Goal: Information Seeking & Learning: Learn about a topic

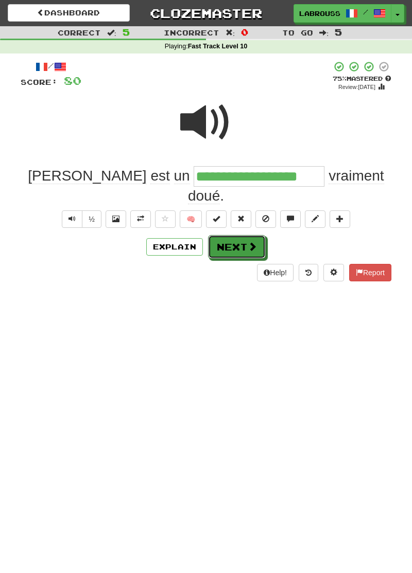
click at [239, 235] on button "Next" at bounding box center [237, 247] width 58 height 24
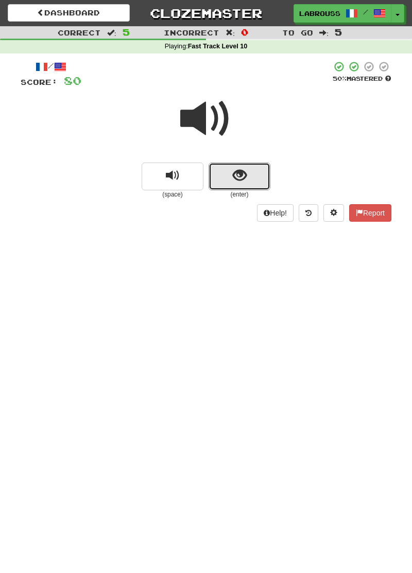
click at [234, 174] on span "show sentence" at bounding box center [240, 176] width 14 height 14
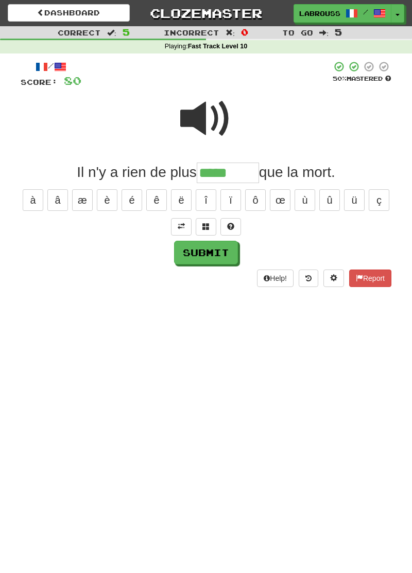
click at [27, 220] on div at bounding box center [206, 227] width 371 height 18
click at [236, 167] on input "*****" at bounding box center [228, 173] width 62 height 21
type input "*********"
click at [191, 251] on button "Submit" at bounding box center [206, 253] width 64 height 24
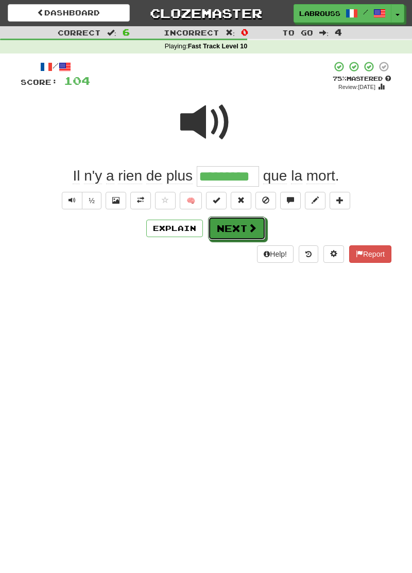
click at [221, 225] on button "Next" at bounding box center [237, 229] width 58 height 24
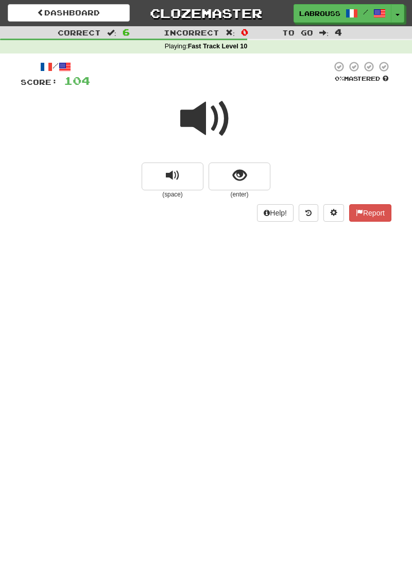
click at [206, 121] on span at bounding box center [205, 118] width 51 height 51
click at [221, 177] on button "show sentence" at bounding box center [239, 177] width 62 height 28
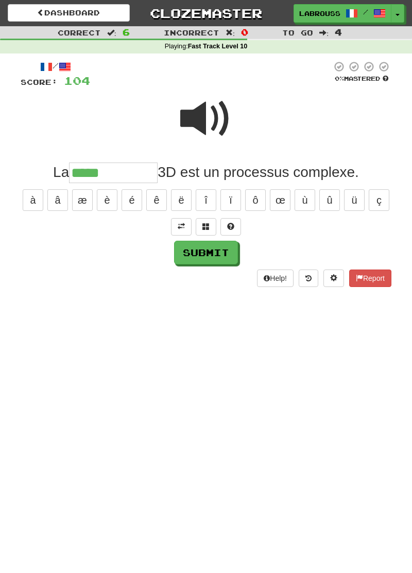
click at [215, 121] on span at bounding box center [205, 118] width 51 height 51
click at [121, 172] on input "*****" at bounding box center [113, 173] width 89 height 21
click at [13, 245] on div "/ Score: 104 0 % Mastered La ******** 3D est un processus complexe. à â æ è é ê…" at bounding box center [206, 178] width 386 height 249
click at [130, 177] on input "********" at bounding box center [113, 173] width 89 height 21
type input "**********"
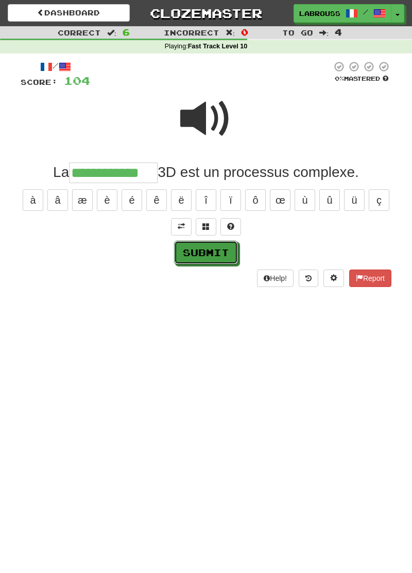
click at [194, 249] on button "Submit" at bounding box center [206, 253] width 64 height 24
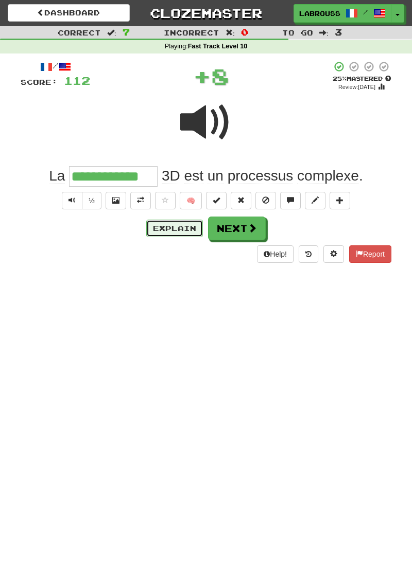
click at [164, 228] on button "Explain" at bounding box center [174, 229] width 57 height 18
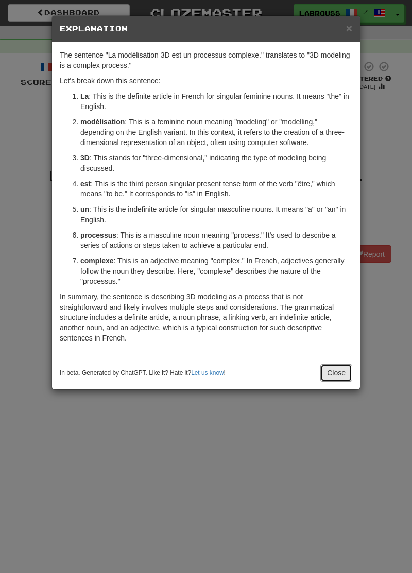
click at [330, 374] on button "Close" at bounding box center [336, 373] width 32 height 18
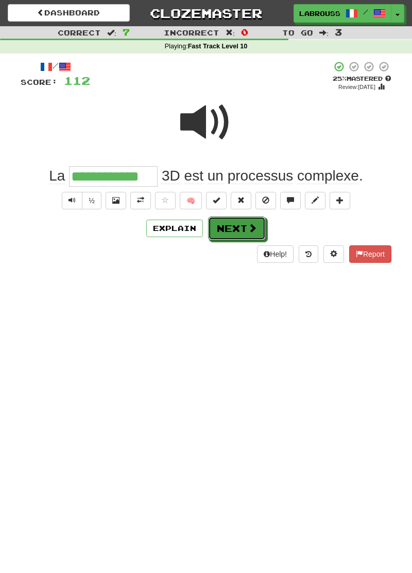
click at [233, 238] on button "Next" at bounding box center [237, 229] width 58 height 24
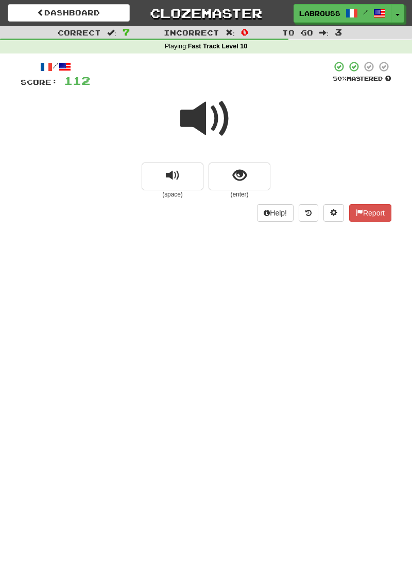
click at [194, 123] on span at bounding box center [205, 118] width 51 height 51
click at [239, 179] on span "show sentence" at bounding box center [240, 176] width 14 height 14
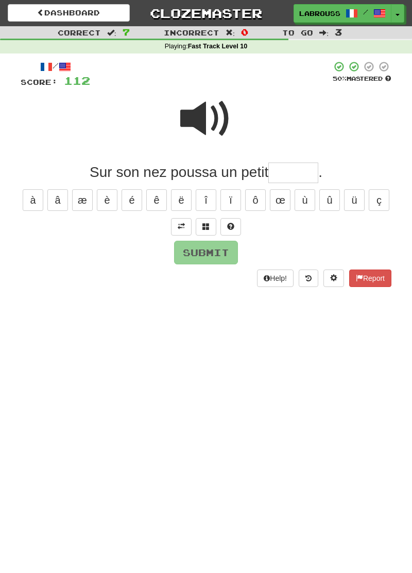
click at [201, 114] on span at bounding box center [205, 118] width 51 height 51
click at [288, 179] on input "text" at bounding box center [293, 173] width 50 height 21
type input "******"
click at [190, 248] on button "Submit" at bounding box center [206, 253] width 64 height 24
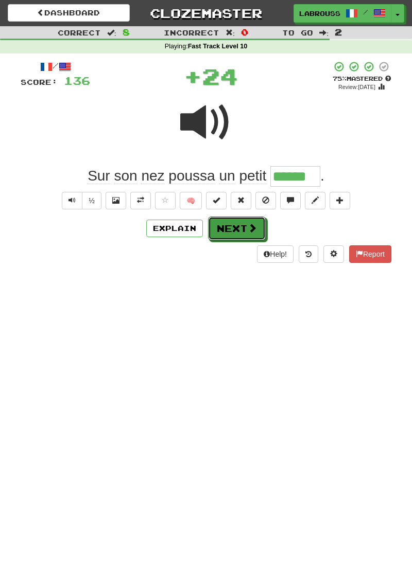
click at [225, 230] on button "Next" at bounding box center [237, 229] width 58 height 24
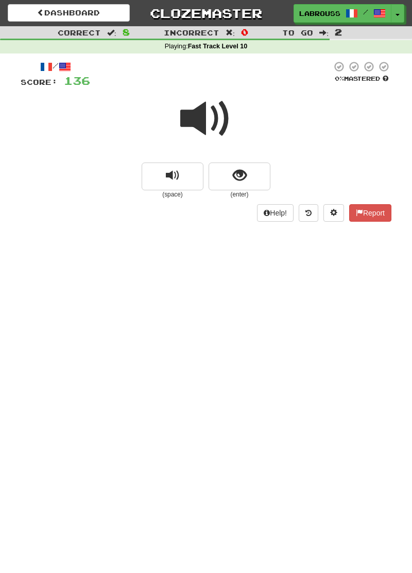
click at [186, 119] on span at bounding box center [205, 118] width 51 height 51
click at [234, 178] on span "show sentence" at bounding box center [240, 176] width 14 height 14
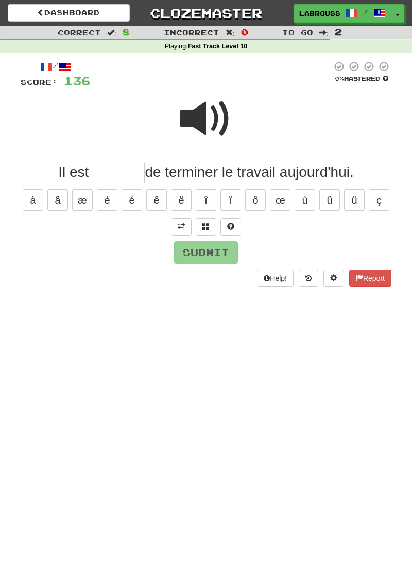
click at [209, 129] on span at bounding box center [205, 118] width 51 height 51
click at [100, 177] on input "text" at bounding box center [117, 173] width 56 height 21
type input "********"
click at [194, 252] on button "Submit" at bounding box center [206, 253] width 64 height 24
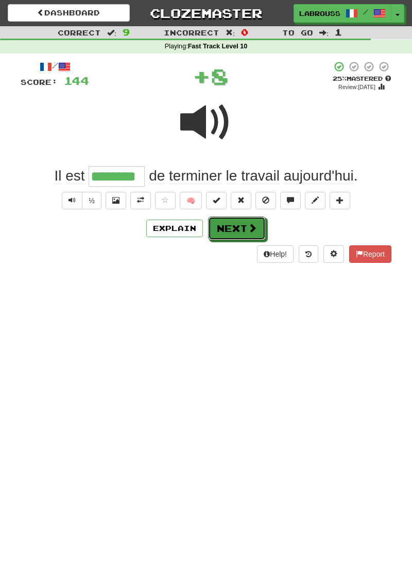
click at [232, 230] on button "Next" at bounding box center [237, 229] width 58 height 24
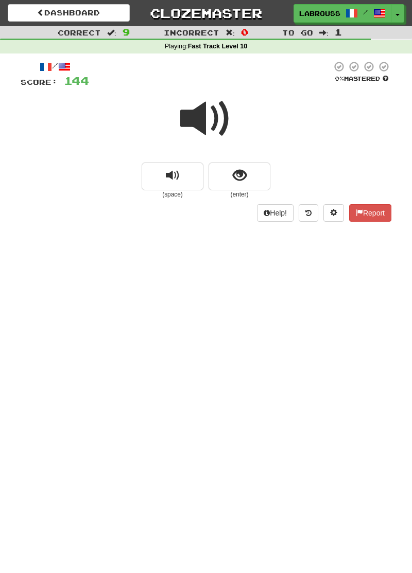
click at [201, 125] on span at bounding box center [205, 118] width 51 height 51
click at [233, 174] on span "show sentence" at bounding box center [240, 176] width 14 height 14
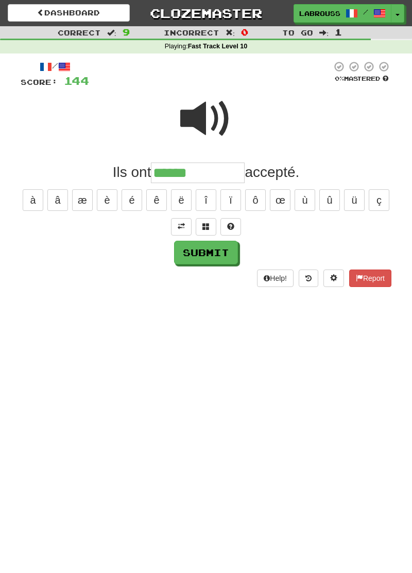
click at [195, 128] on span at bounding box center [205, 118] width 51 height 51
click at [217, 173] on input "******" at bounding box center [198, 173] width 94 height 21
click at [84, 241] on div "Submit" at bounding box center [206, 253] width 371 height 24
click at [211, 173] on input "******" at bounding box center [198, 173] width 94 height 21
click at [201, 224] on button at bounding box center [206, 227] width 21 height 18
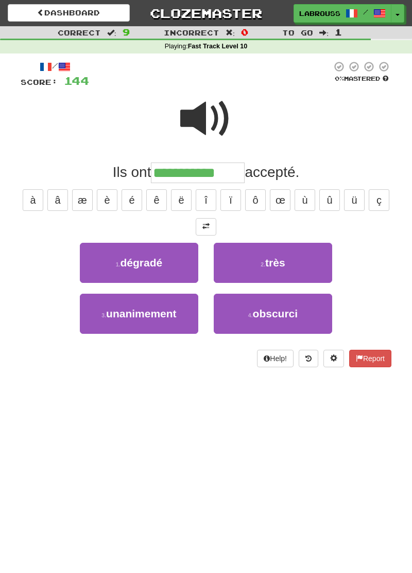
type input "**********"
click at [114, 309] on span "unanimement" at bounding box center [141, 314] width 71 height 12
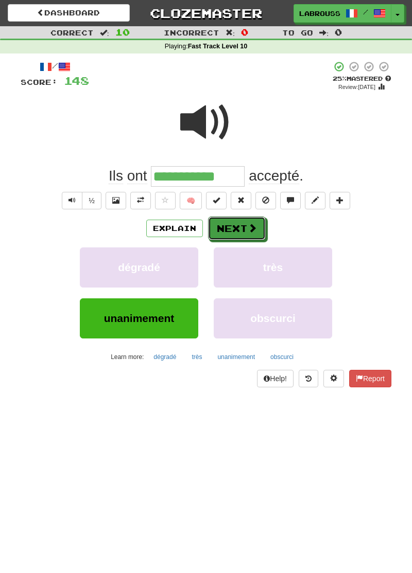
click at [216, 233] on button "Next" at bounding box center [237, 229] width 58 height 24
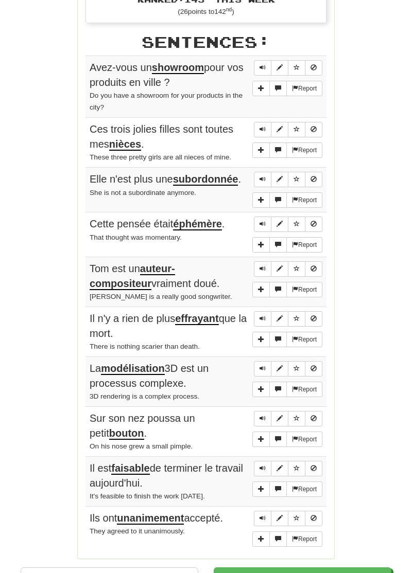
scroll to position [495, 0]
click at [11, 454] on div "Correct : 10 Incorrect : 0 To go : 0 Playing : Fast Track Level 10 Round Comple…" at bounding box center [206, 63] width 412 height 1065
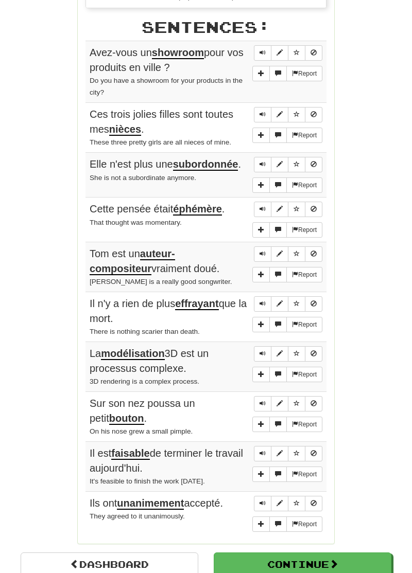
scroll to position [510, 0]
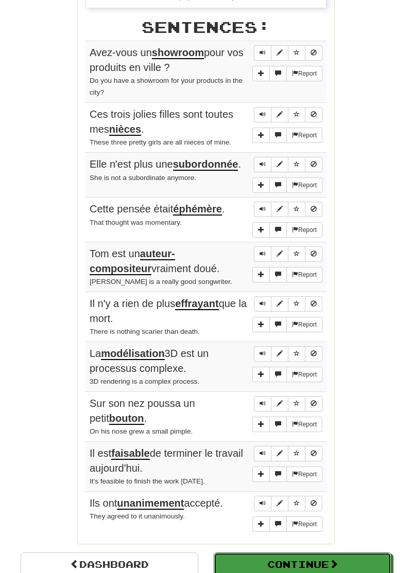
click at [246, 557] on button "Continue" at bounding box center [303, 565] width 178 height 24
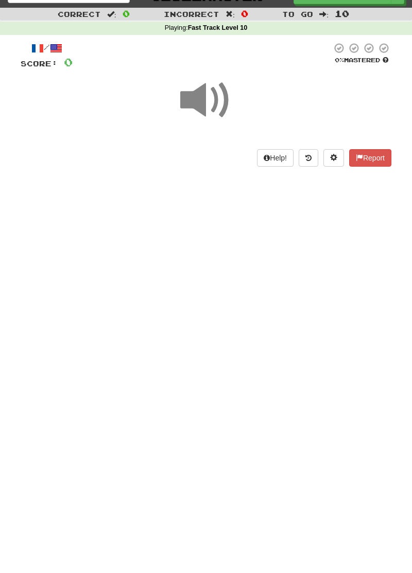
scroll to position [0, 0]
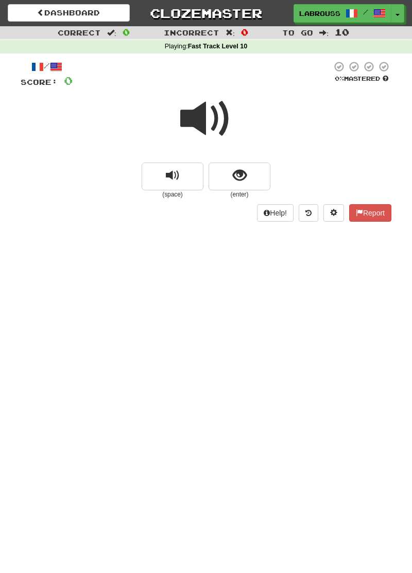
click at [197, 110] on span at bounding box center [205, 118] width 51 height 51
click at [225, 177] on button "show sentence" at bounding box center [239, 177] width 62 height 28
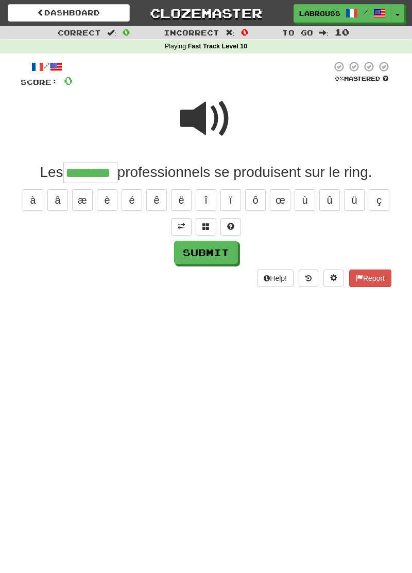
type input "********"
click at [194, 254] on button "Submit" at bounding box center [206, 253] width 64 height 24
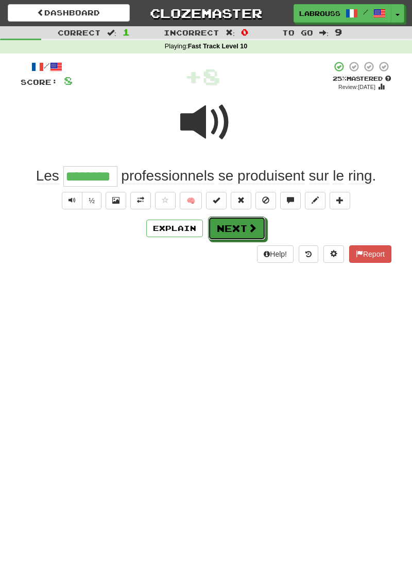
click at [226, 231] on button "Next" at bounding box center [237, 229] width 58 height 24
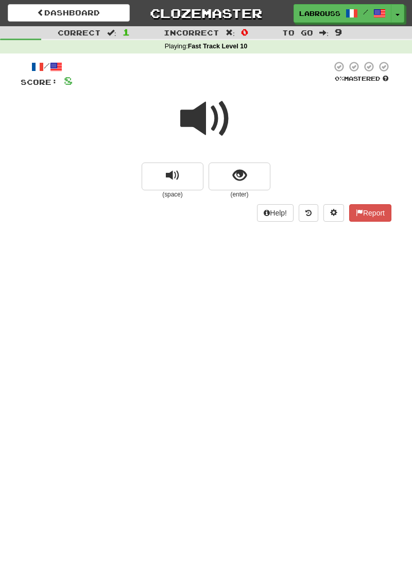
click at [204, 121] on span at bounding box center [205, 118] width 51 height 51
click at [203, 125] on span at bounding box center [205, 118] width 51 height 51
click at [229, 172] on button "show sentence" at bounding box center [239, 177] width 62 height 28
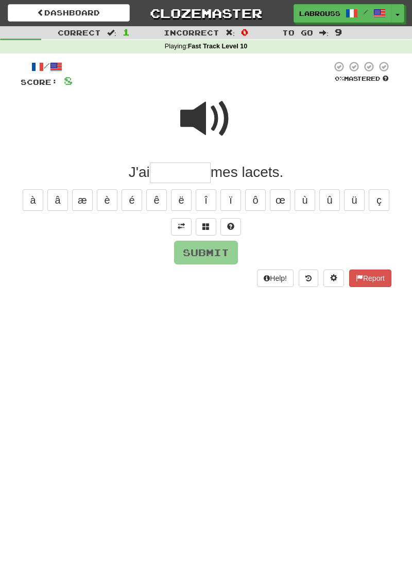
click at [198, 119] on span at bounding box center [205, 118] width 51 height 51
click at [158, 177] on input "text" at bounding box center [180, 173] width 61 height 21
type input "********"
click at [189, 251] on button "Submit" at bounding box center [206, 253] width 64 height 24
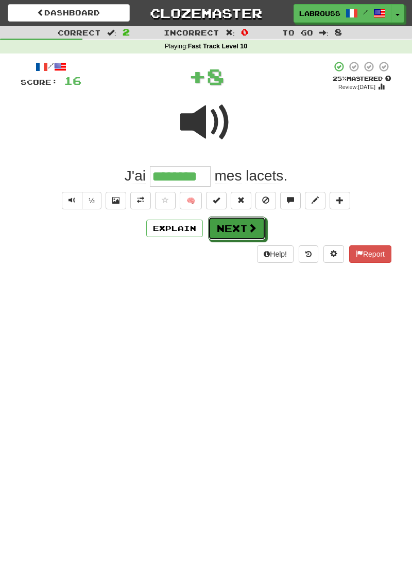
click at [220, 233] on button "Next" at bounding box center [237, 229] width 58 height 24
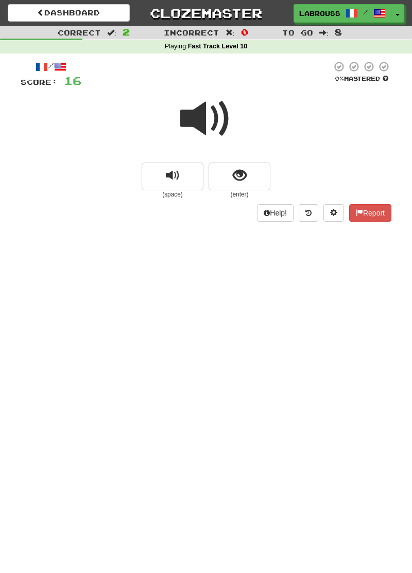
click at [203, 121] on span at bounding box center [205, 118] width 51 height 51
click at [233, 170] on span "show sentence" at bounding box center [240, 176] width 14 height 14
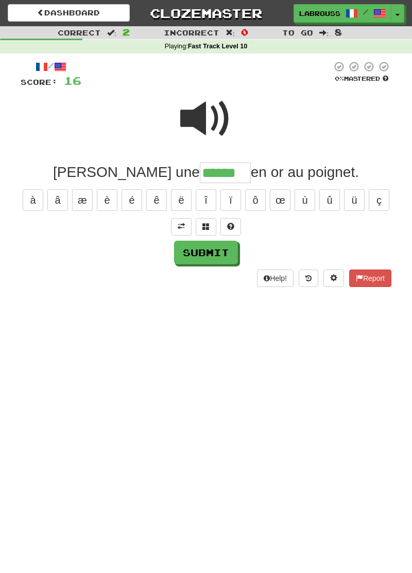
type input "******"
click at [197, 254] on button "Submit" at bounding box center [206, 253] width 64 height 24
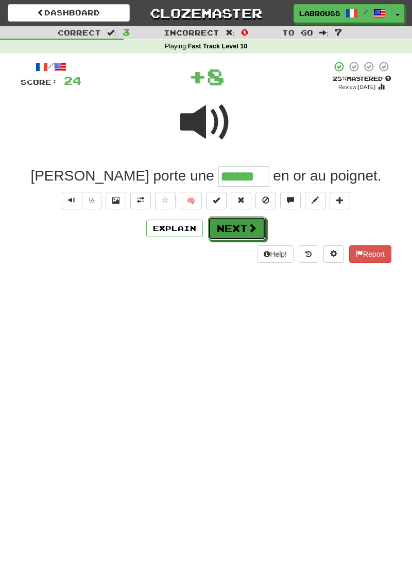
click at [228, 232] on button "Next" at bounding box center [237, 229] width 58 height 24
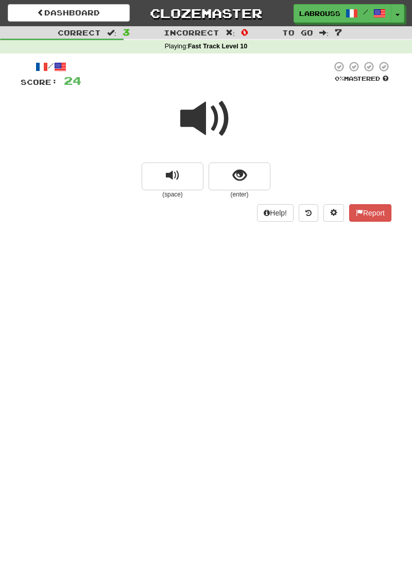
click at [195, 121] on span at bounding box center [205, 118] width 51 height 51
click at [222, 180] on button "show sentence" at bounding box center [239, 177] width 62 height 28
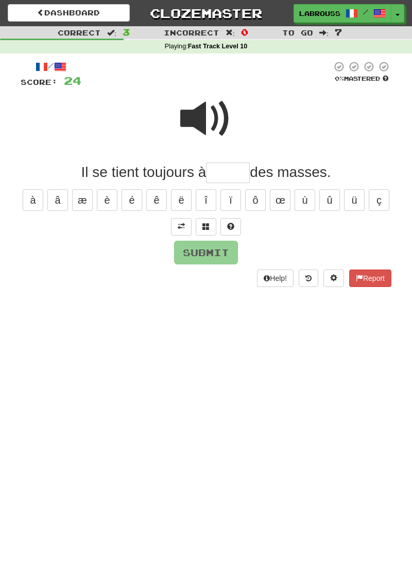
click at [207, 127] on span at bounding box center [205, 118] width 51 height 51
click at [217, 174] on input "text" at bounding box center [228, 173] width 44 height 21
type input "*******"
click at [195, 254] on button "Submit" at bounding box center [206, 253] width 64 height 24
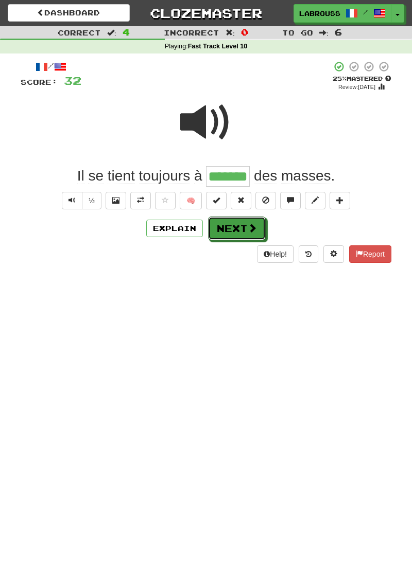
click at [229, 227] on button "Next" at bounding box center [237, 229] width 58 height 24
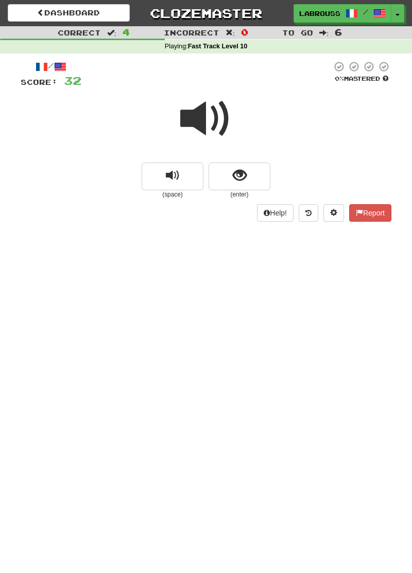
click at [198, 124] on span at bounding box center [205, 118] width 51 height 51
click at [229, 183] on button "show sentence" at bounding box center [239, 177] width 62 height 28
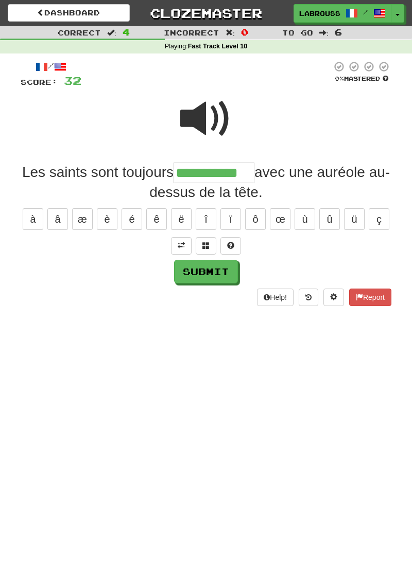
type input "**********"
click at [188, 271] on button "Submit" at bounding box center [206, 272] width 64 height 24
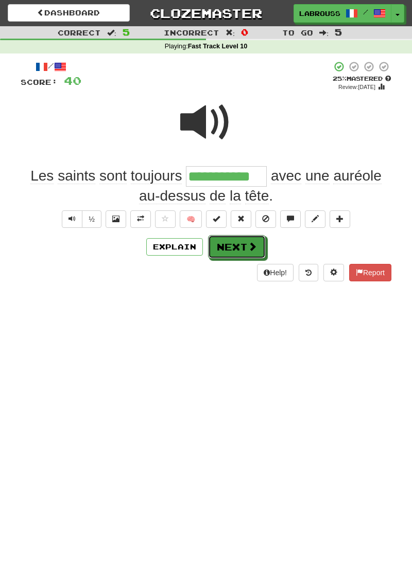
click at [226, 245] on button "Next" at bounding box center [237, 247] width 58 height 24
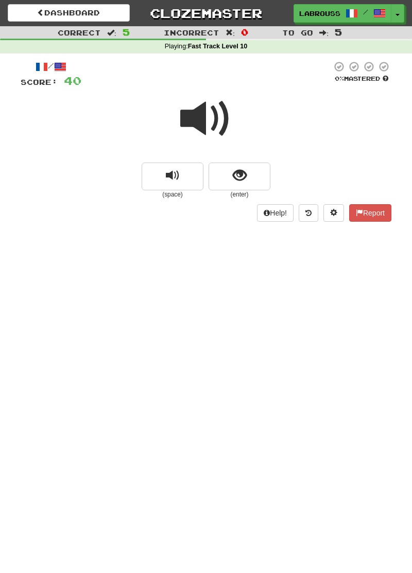
click at [210, 116] on span at bounding box center [205, 118] width 51 height 51
click at [205, 128] on span at bounding box center [205, 118] width 51 height 51
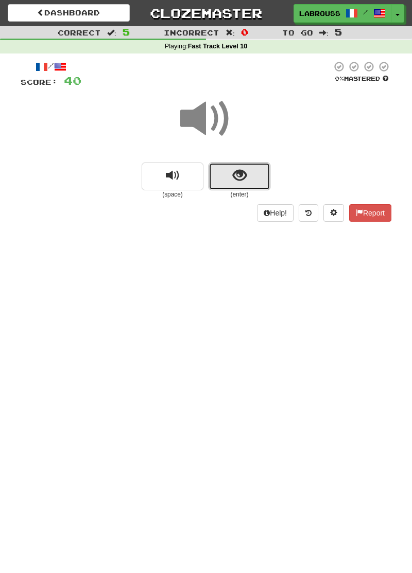
click at [224, 179] on button "show sentence" at bounding box center [239, 177] width 62 height 28
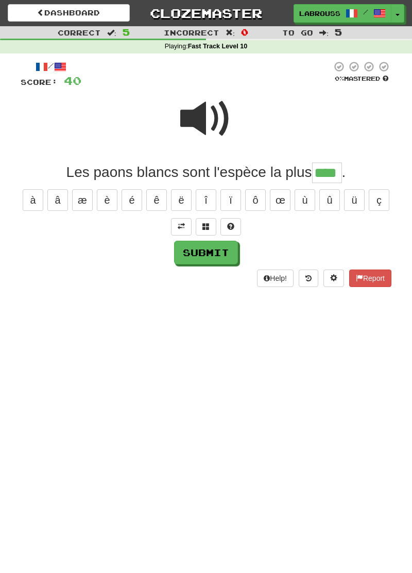
type input "****"
click at [184, 254] on button "Submit" at bounding box center [206, 253] width 64 height 24
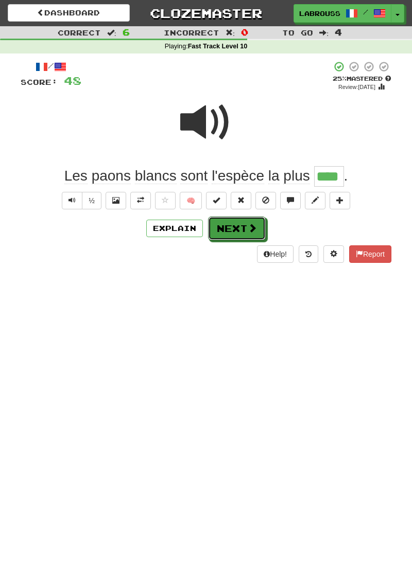
click at [229, 232] on button "Next" at bounding box center [237, 229] width 58 height 24
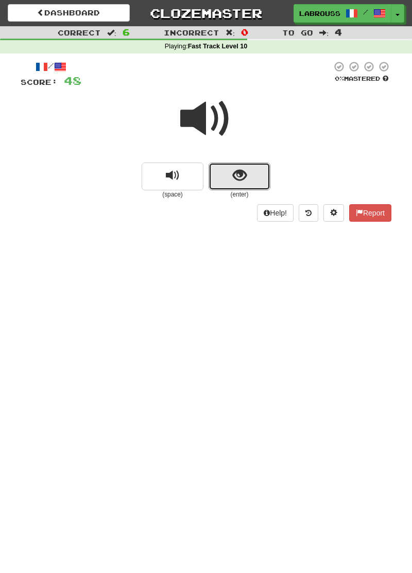
click at [232, 184] on button "show sentence" at bounding box center [239, 177] width 62 height 28
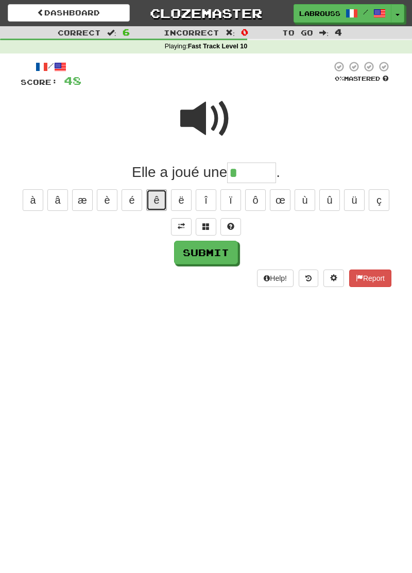
click at [154, 201] on button "ê" at bounding box center [156, 200] width 21 height 22
click at [174, 231] on button at bounding box center [181, 227] width 21 height 18
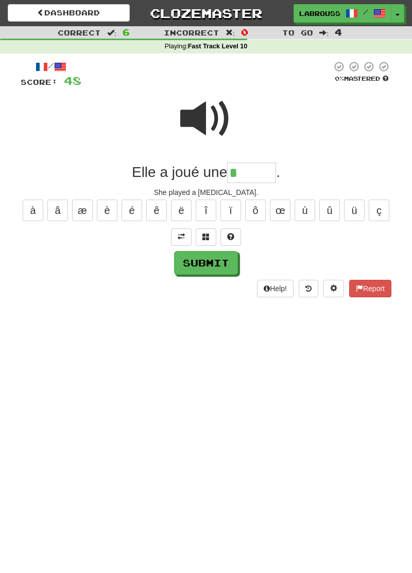
click at [245, 174] on input "*" at bounding box center [251, 173] width 49 height 21
type input "******"
click at [206, 120] on span at bounding box center [205, 118] width 51 height 51
click at [182, 262] on button "Submit" at bounding box center [206, 263] width 64 height 24
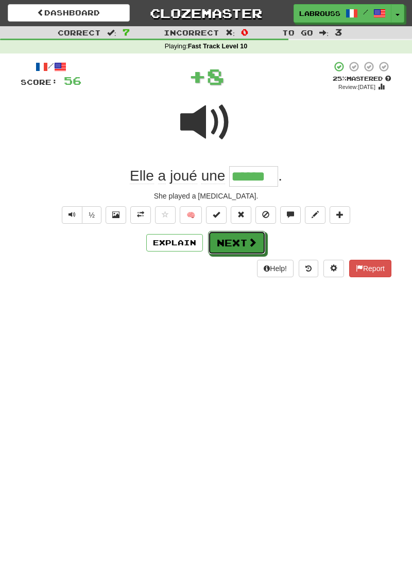
click at [221, 245] on button "Next" at bounding box center [237, 243] width 58 height 24
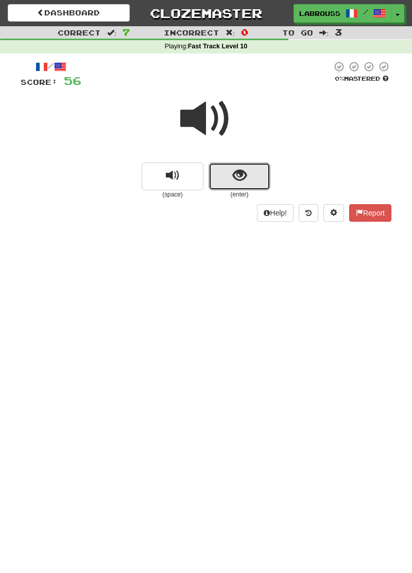
click at [226, 171] on button "show sentence" at bounding box center [239, 177] width 62 height 28
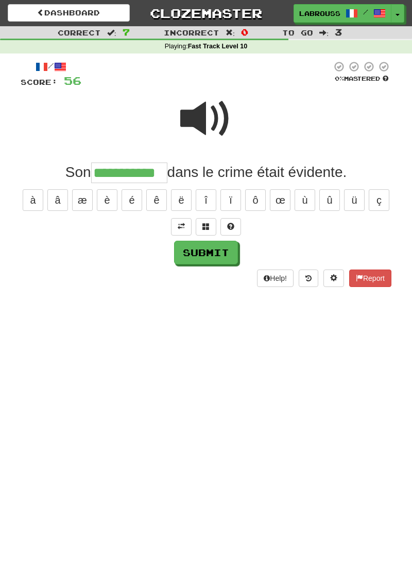
type input "**********"
click at [184, 253] on button "Submit" at bounding box center [206, 253] width 64 height 24
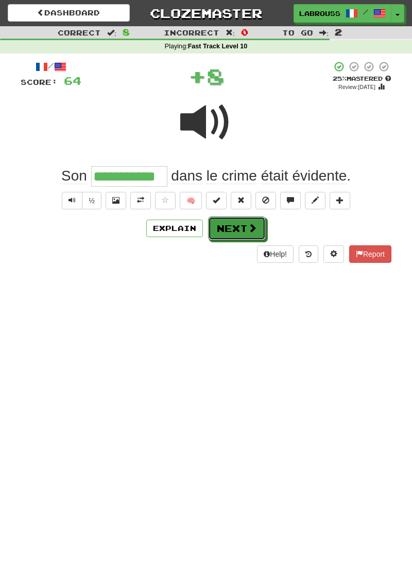
click at [222, 230] on button "Next" at bounding box center [237, 229] width 58 height 24
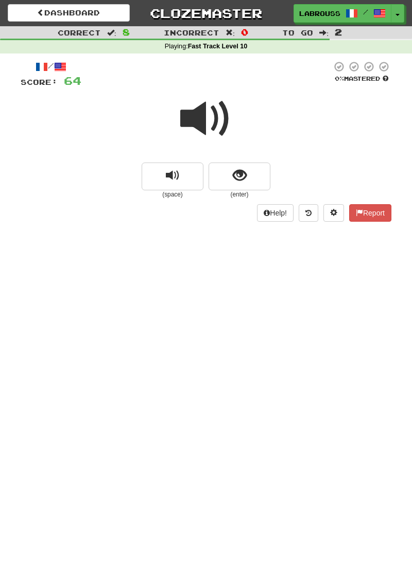
click at [205, 124] on span at bounding box center [205, 118] width 51 height 51
click at [229, 178] on button "show sentence" at bounding box center [239, 177] width 62 height 28
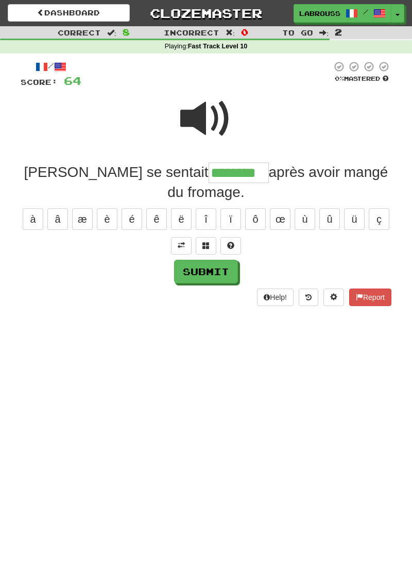
type input "********"
click at [189, 260] on button "Submit" at bounding box center [206, 272] width 64 height 24
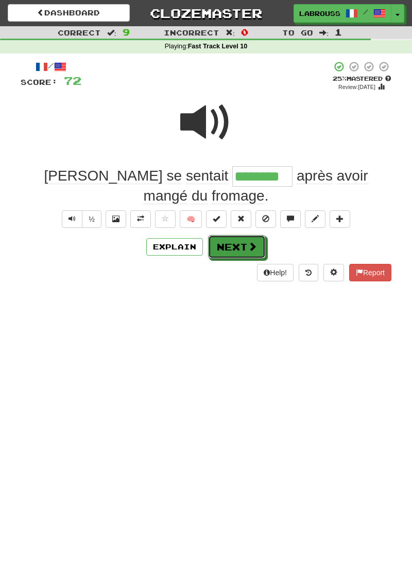
click at [225, 235] on button "Next" at bounding box center [237, 247] width 58 height 24
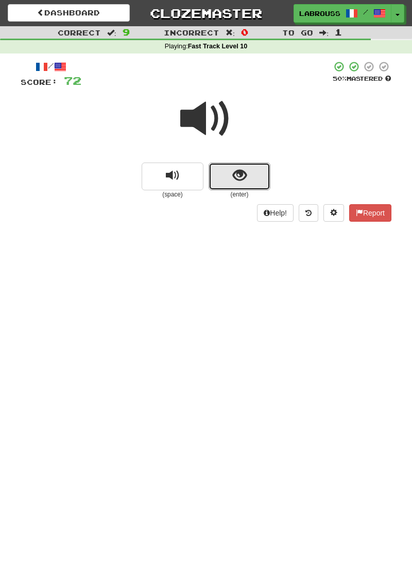
click at [227, 175] on button "show sentence" at bounding box center [239, 177] width 62 height 28
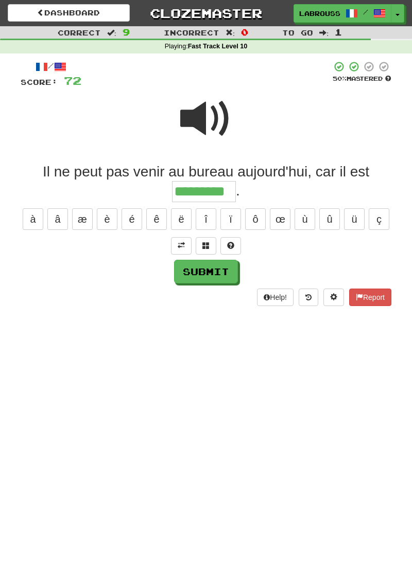
type input "*********"
click at [188, 273] on button "Submit" at bounding box center [206, 272] width 64 height 24
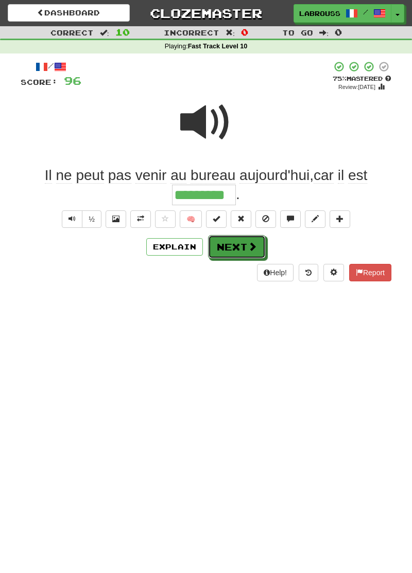
click at [221, 247] on button "Next" at bounding box center [237, 247] width 58 height 24
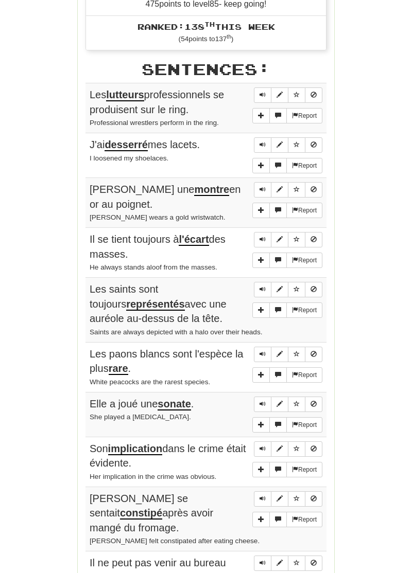
scroll to position [468, 0]
click at [5, 451] on div "Correct : 10 Incorrect : 0 To go : 0 Playing : Fast Track Level 10 Round Comple…" at bounding box center [206, 107] width 412 height 1099
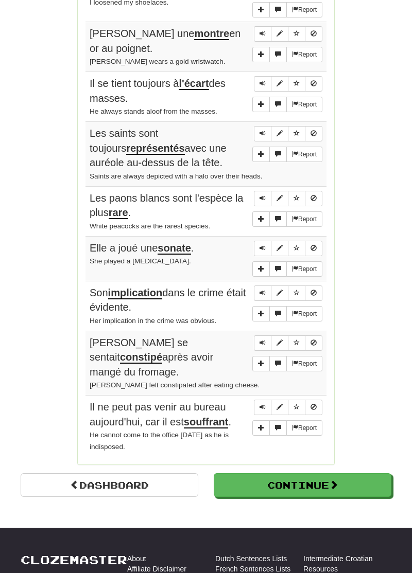
scroll to position [624, 0]
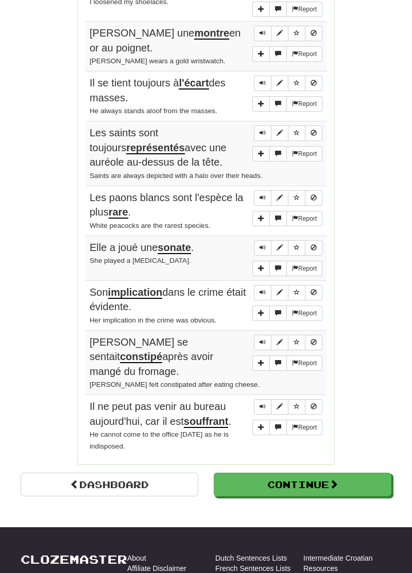
click at [13, 473] on div "Dashboard" at bounding box center [109, 485] width 193 height 24
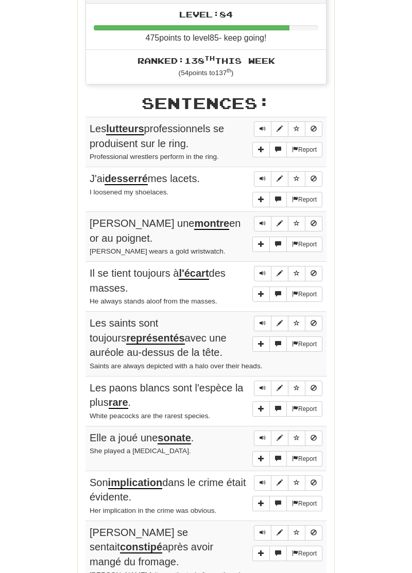
scroll to position [0, 0]
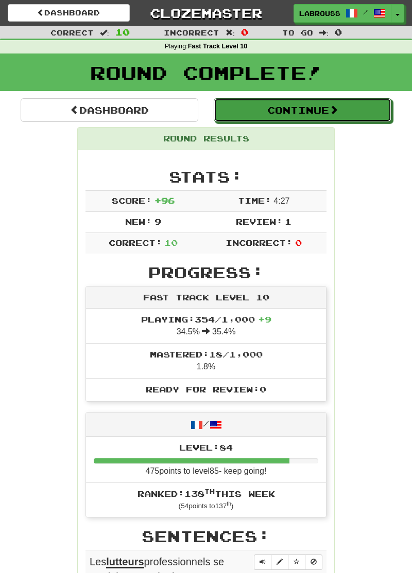
click at [264, 113] on button "Continue" at bounding box center [303, 110] width 178 height 24
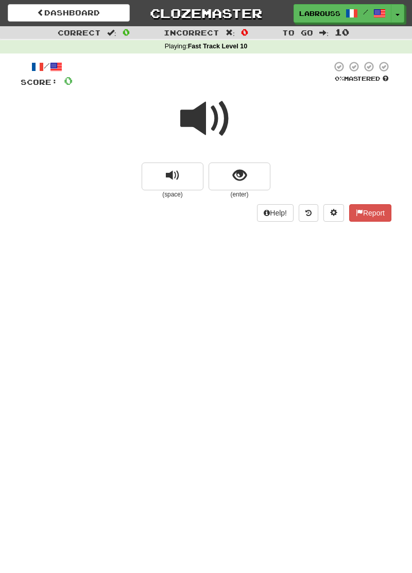
click at [199, 117] on span at bounding box center [205, 118] width 51 height 51
click at [230, 177] on button "show sentence" at bounding box center [239, 177] width 62 height 28
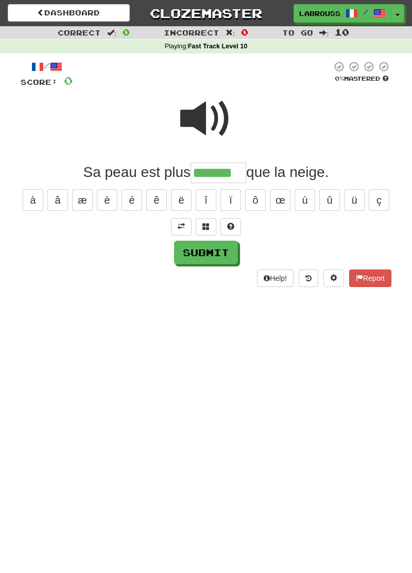
type input "*******"
click at [187, 254] on button "Submit" at bounding box center [206, 253] width 64 height 24
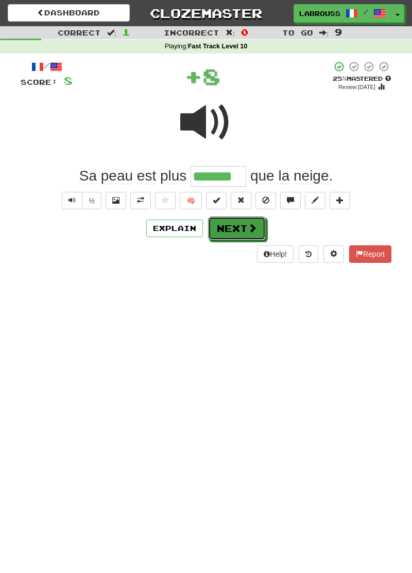
click at [218, 232] on button "Next" at bounding box center [237, 229] width 58 height 24
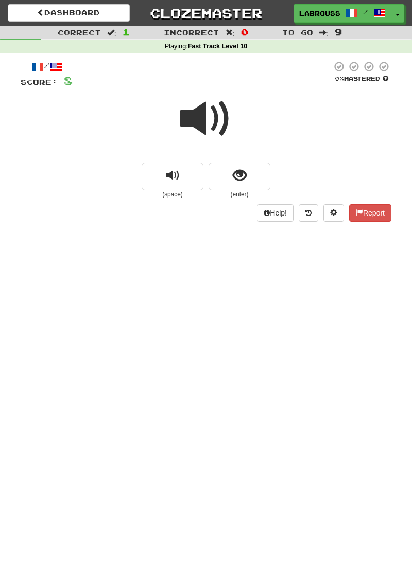
click at [204, 127] on span at bounding box center [205, 118] width 51 height 51
click at [222, 180] on button "show sentence" at bounding box center [239, 177] width 62 height 28
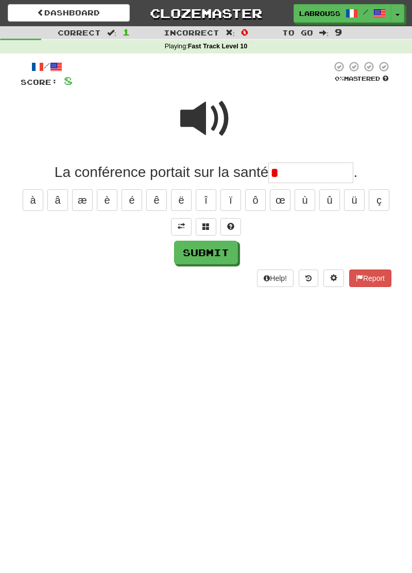
type input "*"
click at [197, 114] on span at bounding box center [205, 118] width 51 height 51
click at [284, 181] on input "*" at bounding box center [310, 173] width 85 height 21
type input "**********"
click at [187, 253] on button "Submit" at bounding box center [206, 253] width 64 height 24
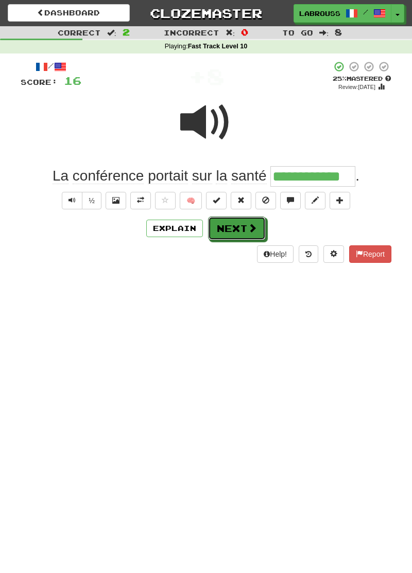
click at [225, 230] on button "Next" at bounding box center [237, 229] width 58 height 24
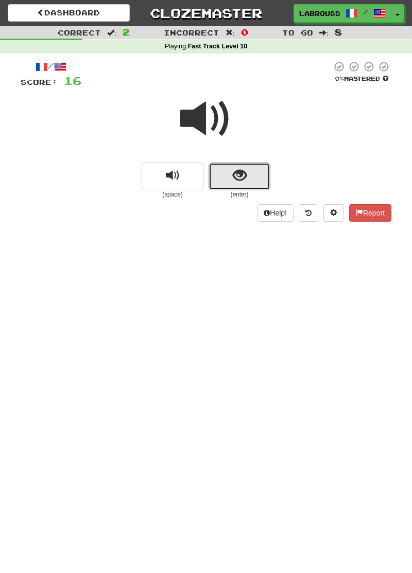
click at [226, 184] on button "show sentence" at bounding box center [239, 177] width 62 height 28
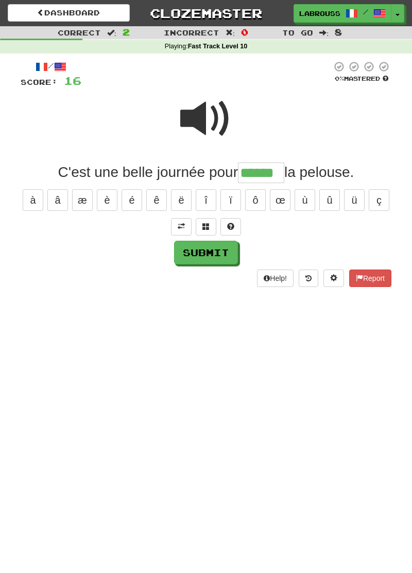
type input "******"
click at [197, 251] on button "Submit" at bounding box center [206, 253] width 64 height 24
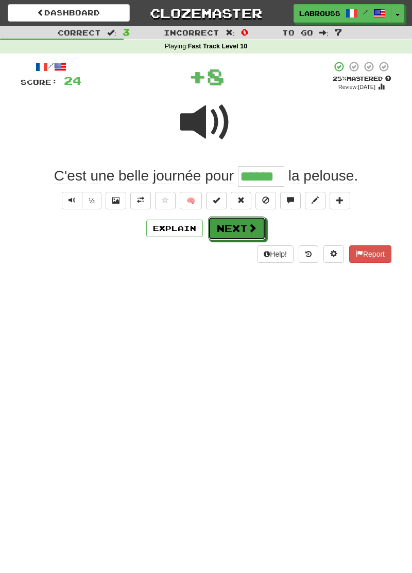
click at [219, 230] on button "Next" at bounding box center [237, 229] width 58 height 24
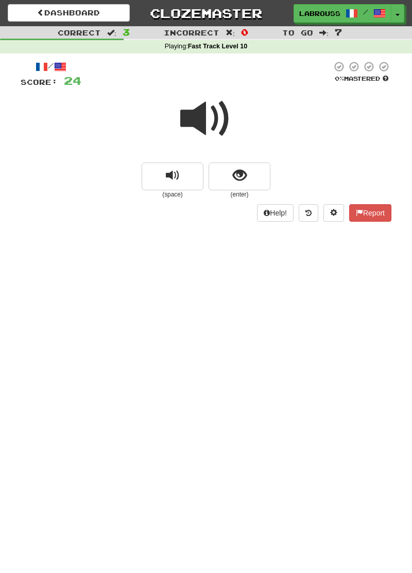
click at [207, 126] on span at bounding box center [205, 118] width 51 height 51
click at [230, 180] on button "show sentence" at bounding box center [239, 177] width 62 height 28
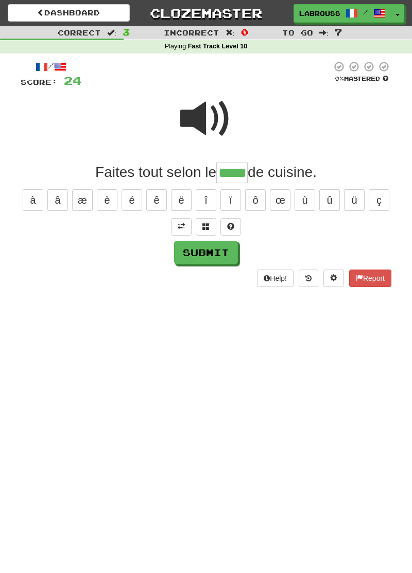
type input "*****"
click at [189, 253] on button "Submit" at bounding box center [206, 253] width 64 height 24
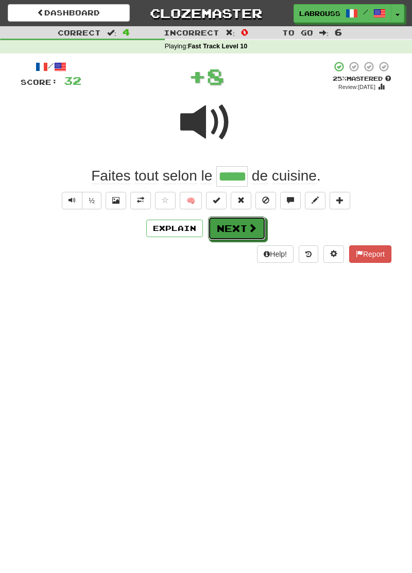
click at [217, 233] on button "Next" at bounding box center [237, 229] width 58 height 24
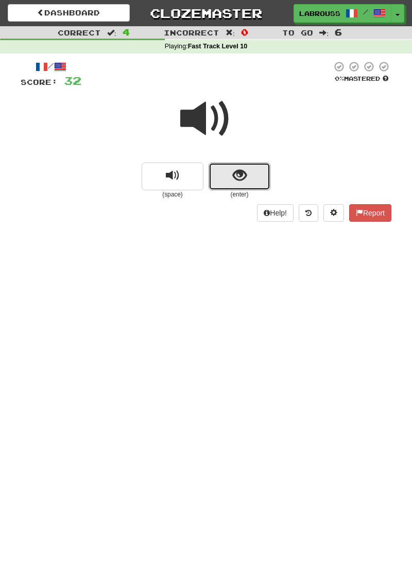
click at [229, 178] on button "show sentence" at bounding box center [239, 177] width 62 height 28
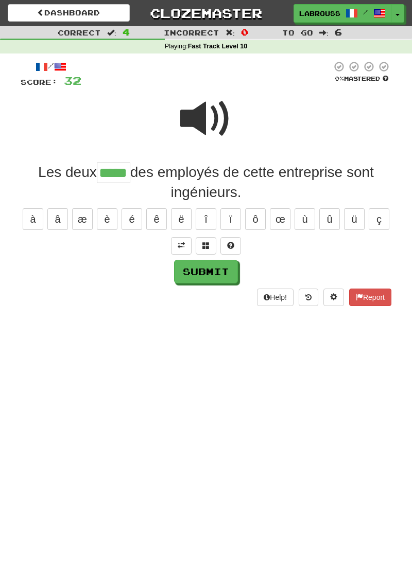
type input "*****"
click at [200, 272] on button "Submit" at bounding box center [206, 272] width 64 height 24
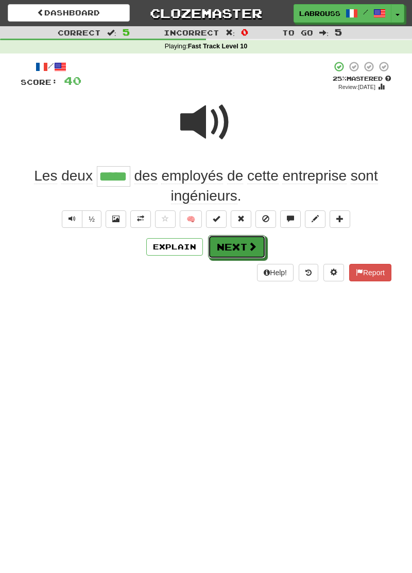
click at [219, 245] on button "Next" at bounding box center [237, 247] width 58 height 24
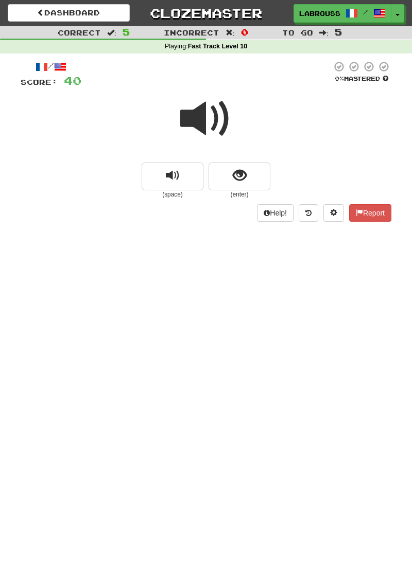
click at [198, 120] on span at bounding box center [205, 118] width 51 height 51
click at [233, 182] on span "show sentence" at bounding box center [240, 176] width 14 height 14
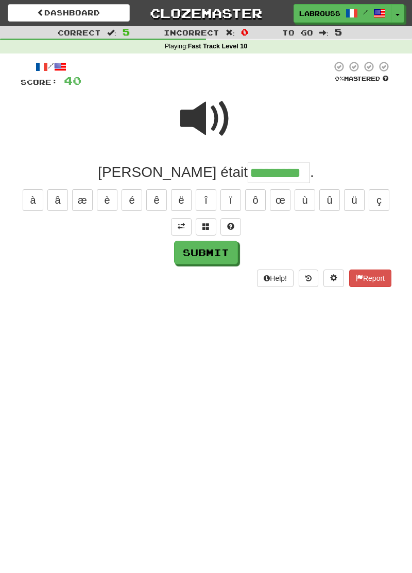
type input "*********"
click at [188, 250] on button "Submit" at bounding box center [206, 253] width 64 height 24
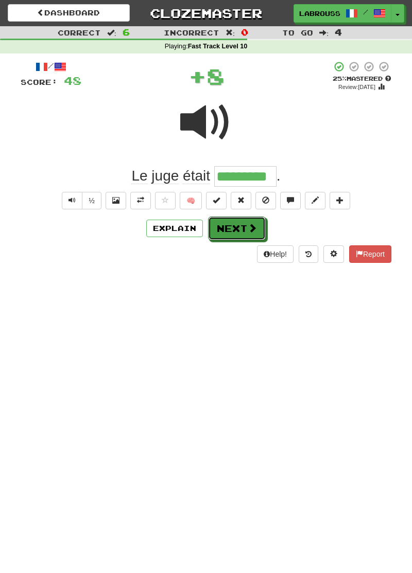
click at [220, 231] on button "Next" at bounding box center [237, 229] width 58 height 24
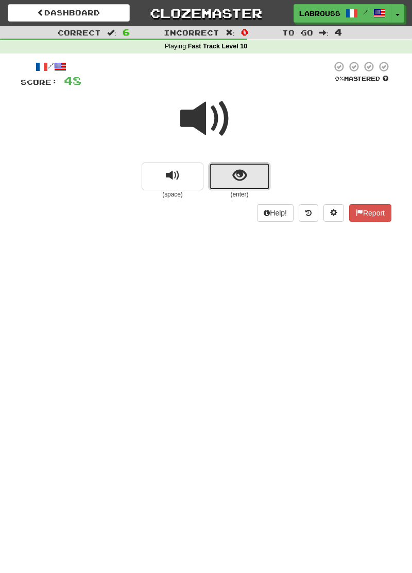
click at [228, 176] on button "show sentence" at bounding box center [239, 177] width 62 height 28
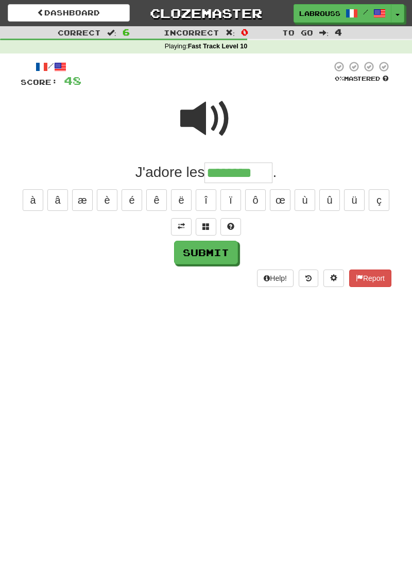
type input "********"
click at [188, 256] on button "Submit" at bounding box center [206, 253] width 64 height 24
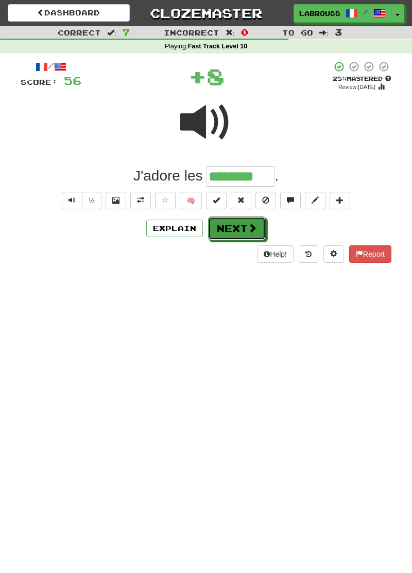
click at [218, 232] on button "Next" at bounding box center [237, 229] width 58 height 24
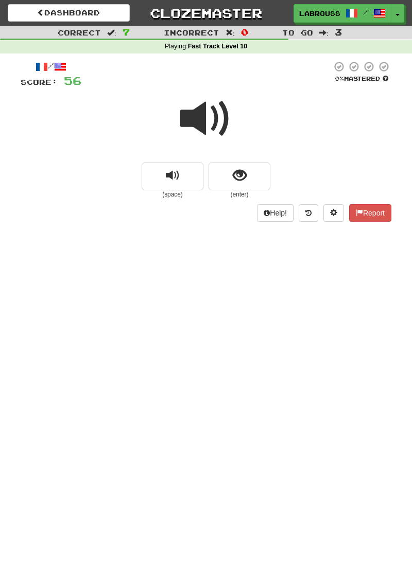
click at [202, 119] on span at bounding box center [205, 118] width 51 height 51
click at [230, 181] on button "show sentence" at bounding box center [239, 177] width 62 height 28
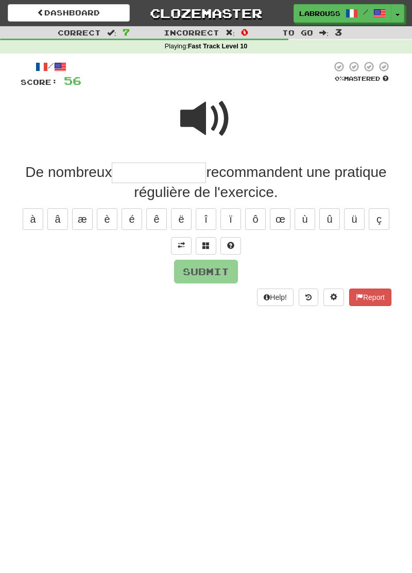
click at [119, 172] on input "text" at bounding box center [159, 173] width 94 height 21
type input "**********"
click at [185, 271] on button "Submit" at bounding box center [206, 272] width 64 height 24
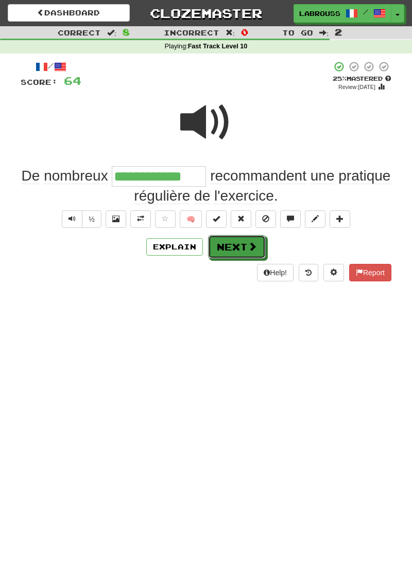
click at [218, 250] on button "Next" at bounding box center [237, 247] width 58 height 24
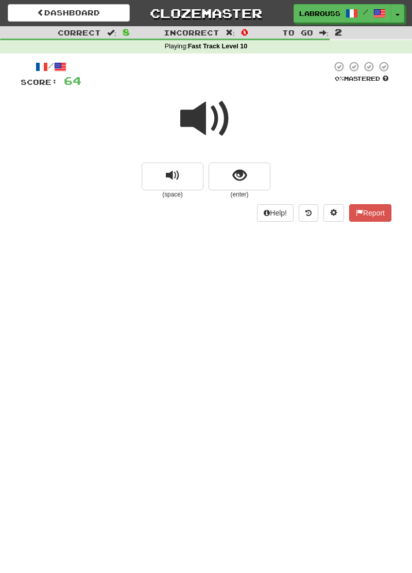
click at [202, 124] on span at bounding box center [205, 118] width 51 height 51
click at [233, 176] on span "show sentence" at bounding box center [240, 176] width 14 height 14
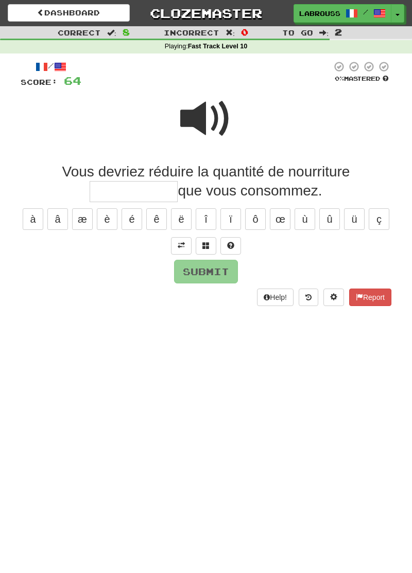
type input "*"
type input "**********"
click at [187, 272] on button "Submit" at bounding box center [206, 272] width 64 height 24
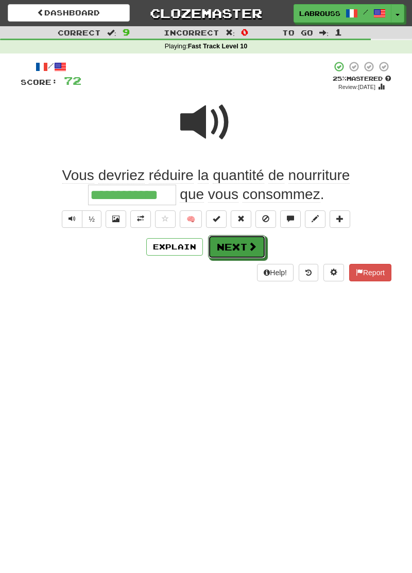
click at [228, 246] on button "Next" at bounding box center [237, 247] width 58 height 24
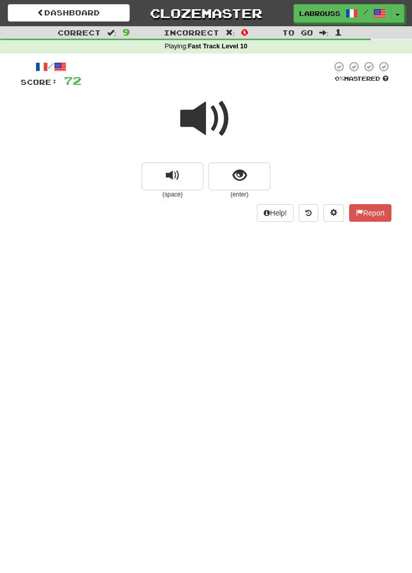
click at [200, 124] on span at bounding box center [205, 118] width 51 height 51
click at [239, 177] on span "show sentence" at bounding box center [240, 176] width 14 height 14
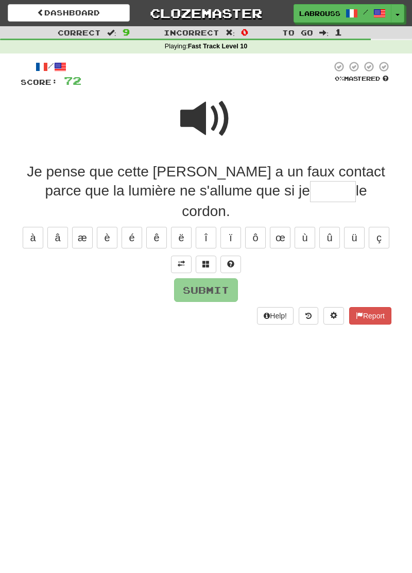
click at [208, 116] on span at bounding box center [205, 118] width 51 height 51
click at [211, 108] on span at bounding box center [205, 118] width 51 height 51
click at [310, 194] on input "text" at bounding box center [333, 191] width 46 height 21
type input "*****"
click at [185, 278] on button "Submit" at bounding box center [206, 290] width 64 height 24
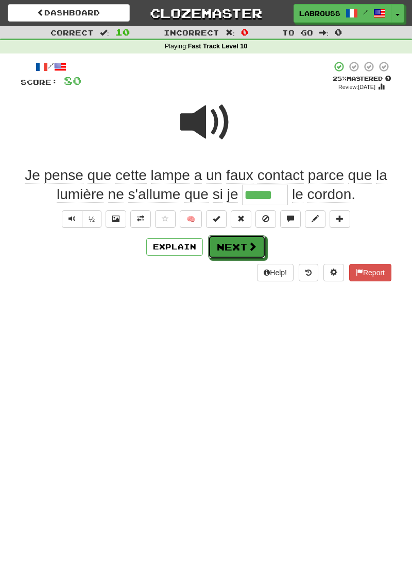
click at [226, 249] on button "Next" at bounding box center [237, 247] width 58 height 24
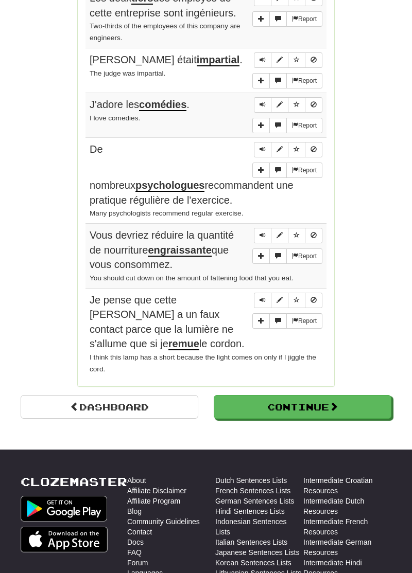
scroll to position [761, 0]
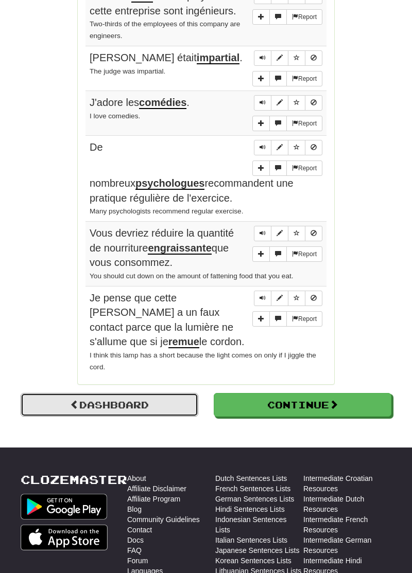
click at [82, 393] on link "Dashboard" at bounding box center [110, 405] width 178 height 24
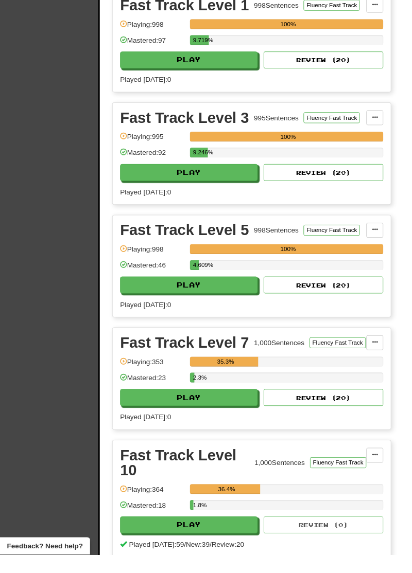
scroll to position [466, 0]
